Goal: Task Accomplishment & Management: Complete application form

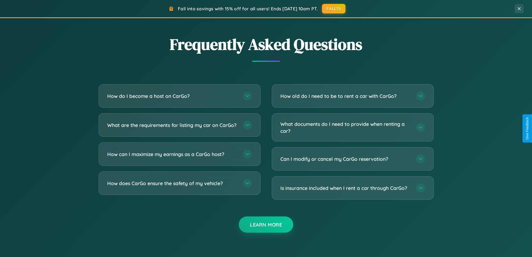
scroll to position [1076, 0]
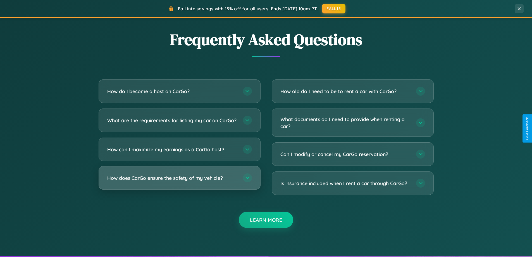
click at [179, 181] on h3 "How does CarGo ensure the safety of my vehicle?" at bounding box center [172, 177] width 130 height 7
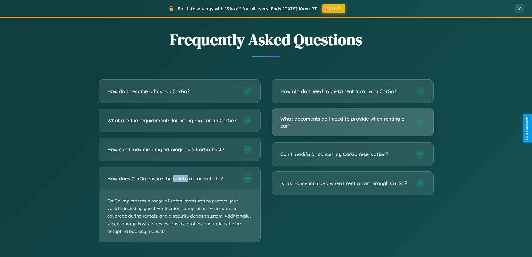
click at [353, 122] on h3 "What documents do I need to provide when renting a car?" at bounding box center [346, 122] width 130 height 14
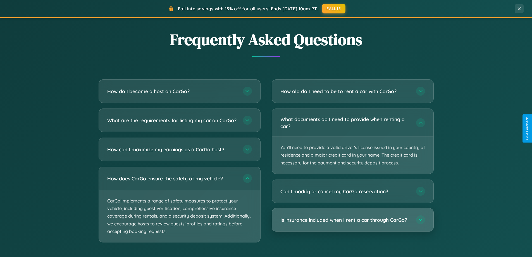
click at [353, 220] on h3 "Is insurance included when I rent a car through CarGo?" at bounding box center [346, 219] width 130 height 7
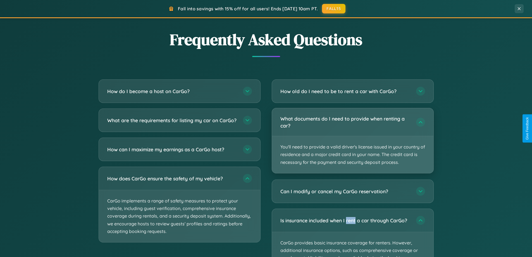
click at [353, 141] on p "You'll need to provide a valid driver's license issued in your country of resid…" at bounding box center [353, 154] width 162 height 37
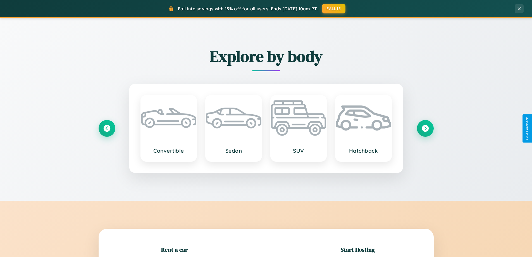
scroll to position [121, 0]
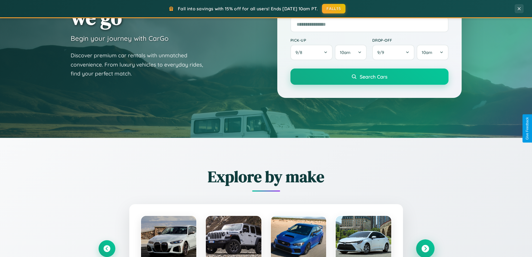
click at [425, 248] on icon at bounding box center [426, 249] width 8 height 8
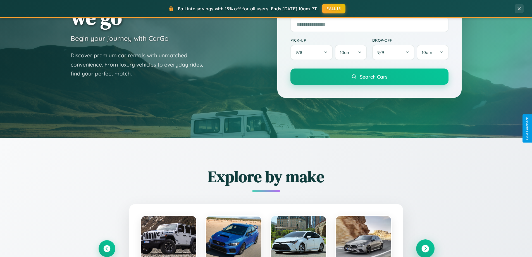
click at [425, 248] on icon at bounding box center [426, 249] width 8 height 8
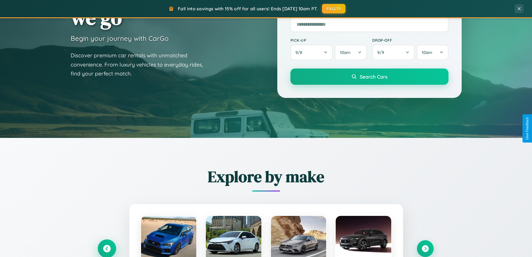
click at [107, 248] on icon at bounding box center [107, 249] width 8 height 8
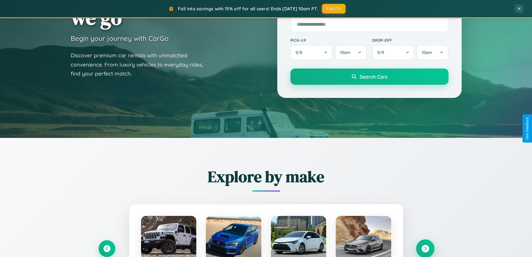
click at [425, 248] on icon at bounding box center [426, 249] width 8 height 8
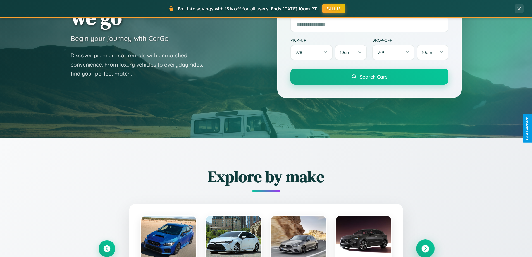
scroll to position [385, 0]
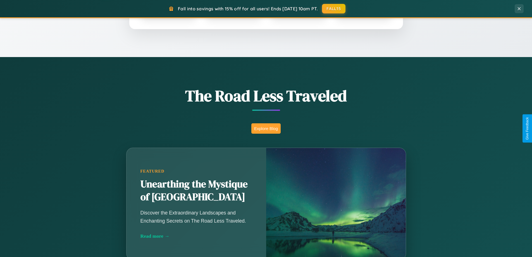
click at [266, 128] on button "Explore Blog" at bounding box center [266, 128] width 29 height 10
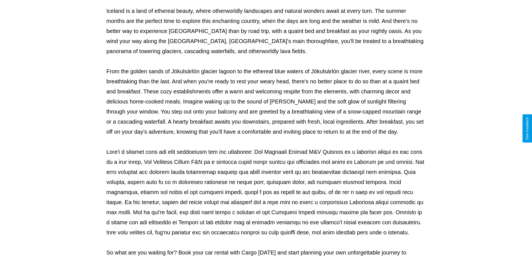
scroll to position [181, 0]
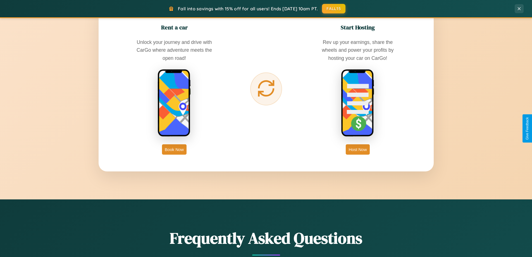
scroll to position [898, 0]
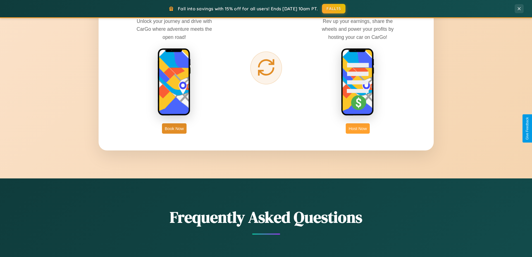
click at [358, 128] on button "Host Now" at bounding box center [358, 128] width 24 height 10
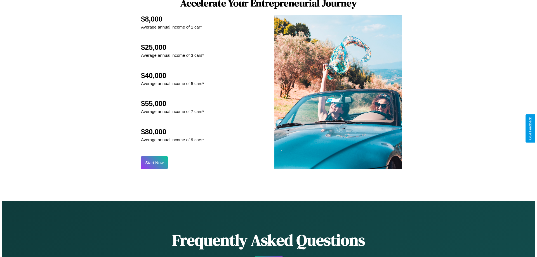
scroll to position [583, 0]
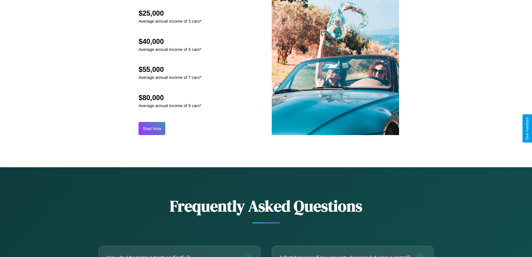
click at [152, 128] on button "Start Now" at bounding box center [152, 128] width 27 height 13
